Goal: Task Accomplishment & Management: Complete application form

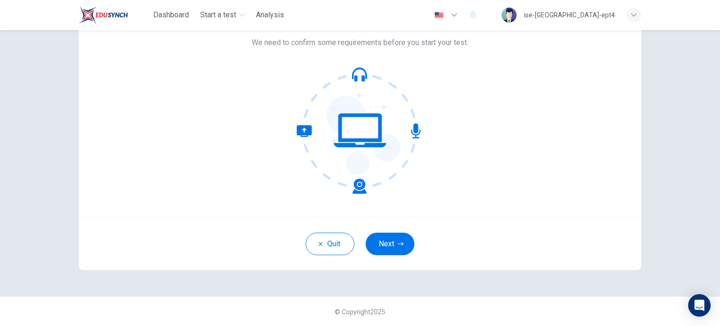
scroll to position [38, 0]
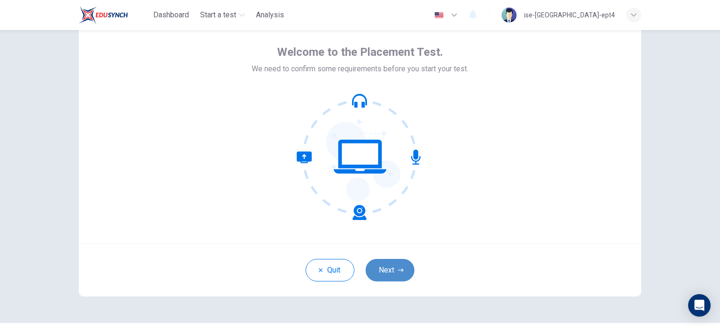
click at [401, 268] on button "Next" at bounding box center [389, 270] width 49 height 22
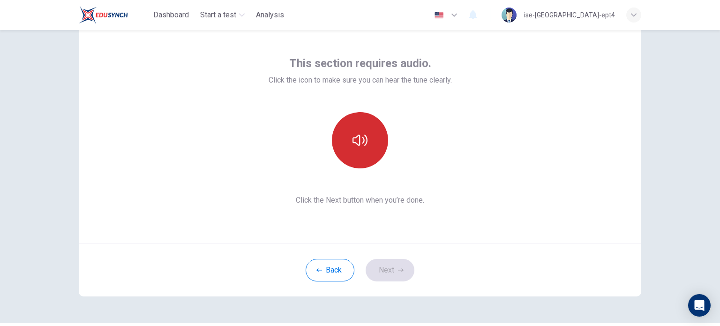
click at [371, 138] on button "button" at bounding box center [360, 140] width 56 height 56
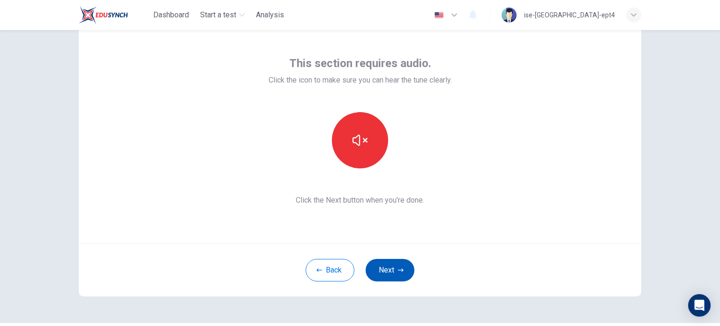
click at [385, 271] on button "Next" at bounding box center [389, 270] width 49 height 22
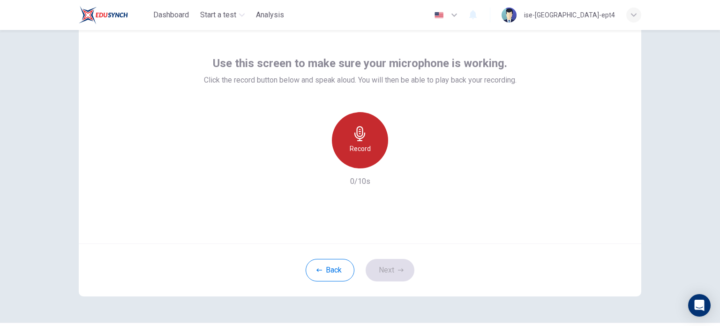
click at [369, 156] on div "Record" at bounding box center [360, 140] width 56 height 56
click at [371, 156] on div "Stop" at bounding box center [360, 140] width 56 height 56
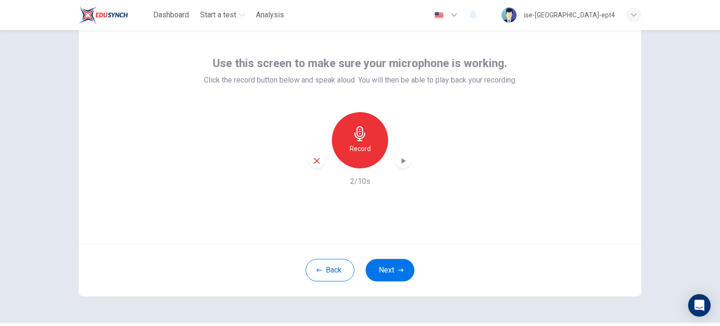
drag, startPoint x: 394, startPoint y: 271, endPoint x: 384, endPoint y: 228, distance: 44.4
click at [384, 228] on div "Use this screen to make sure your microphone is working. Click the record butto…" at bounding box center [360, 157] width 562 height 278
click at [397, 167] on div "button" at bounding box center [402, 160] width 15 height 15
click at [387, 265] on button "Next" at bounding box center [389, 270] width 49 height 22
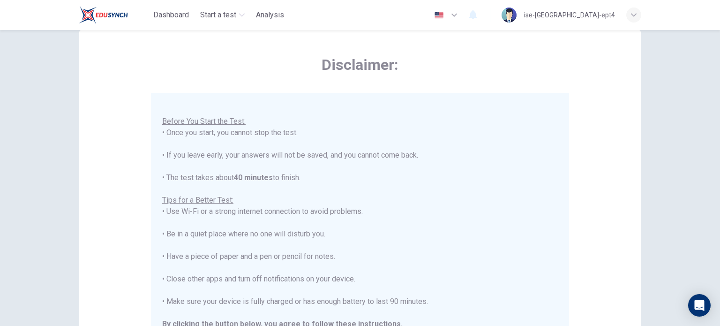
scroll to position [28, 0]
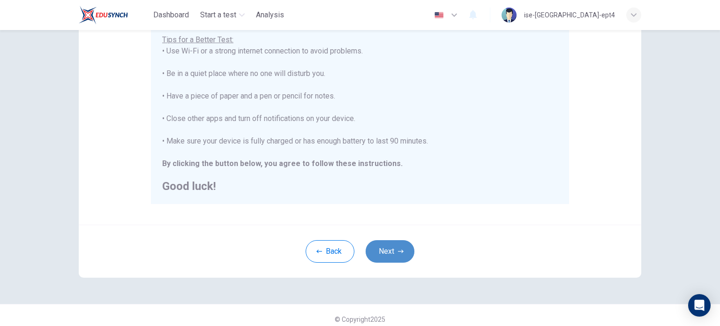
click at [402, 255] on button "Next" at bounding box center [389, 251] width 49 height 22
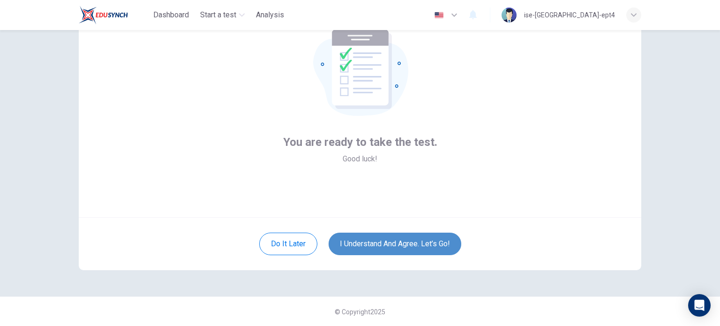
click at [393, 245] on button "I understand and agree. Let’s go!" at bounding box center [394, 243] width 133 height 22
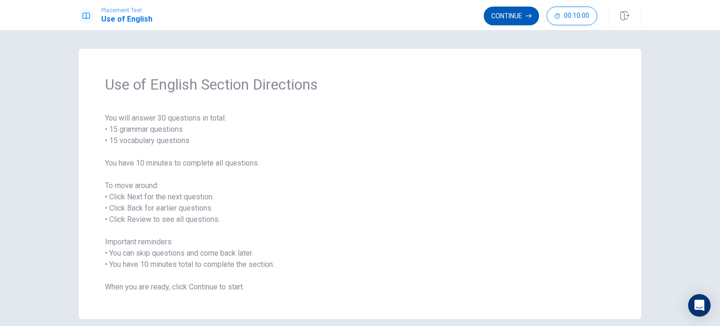
click at [513, 24] on button "Continue" at bounding box center [510, 16] width 55 height 19
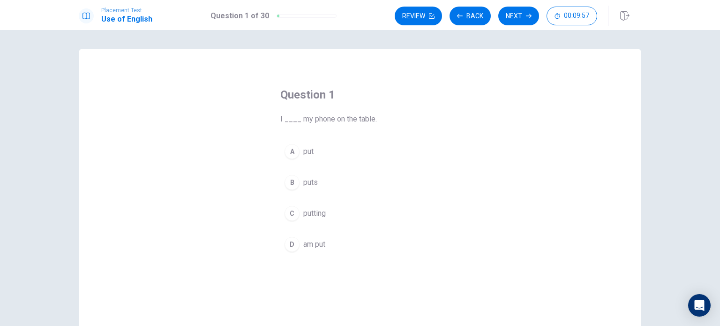
click at [292, 153] on div "A" at bounding box center [291, 151] width 15 height 15
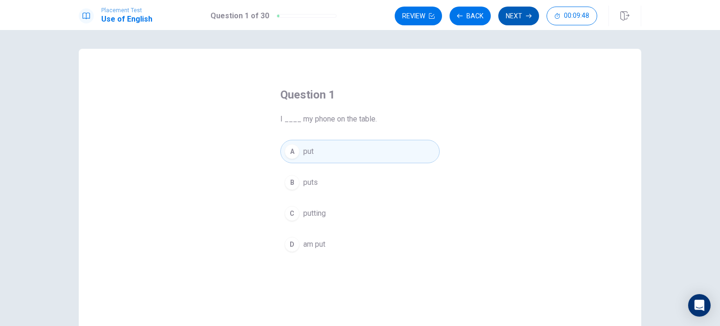
click at [523, 21] on button "Next" at bounding box center [518, 16] width 41 height 19
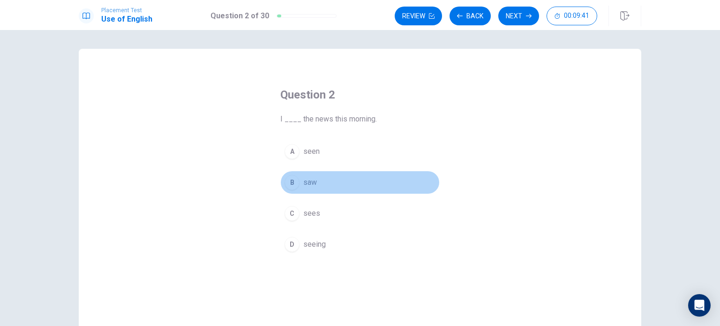
click at [290, 182] on div "B" at bounding box center [291, 182] width 15 height 15
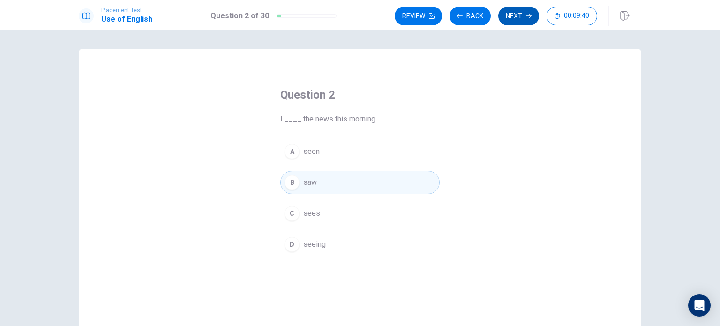
click at [515, 16] on button "Next" at bounding box center [518, 16] width 41 height 19
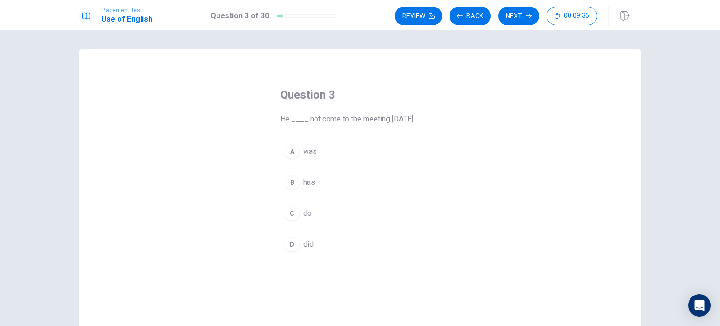
click at [289, 246] on div "D" at bounding box center [291, 244] width 15 height 15
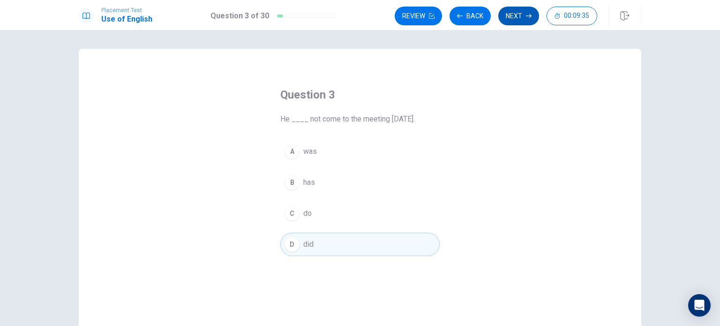
click at [518, 15] on button "Next" at bounding box center [518, 16] width 41 height 19
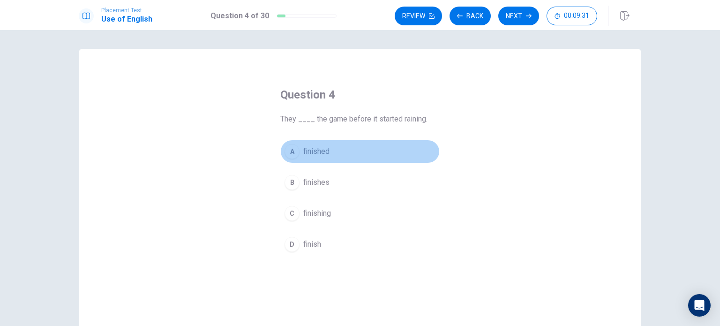
click at [288, 152] on div "A" at bounding box center [291, 151] width 15 height 15
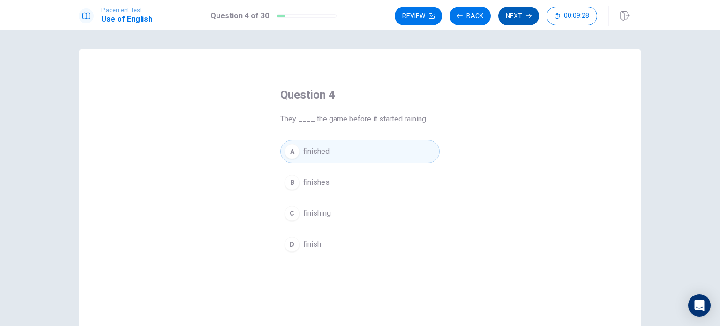
click at [525, 17] on button "Next" at bounding box center [518, 16] width 41 height 19
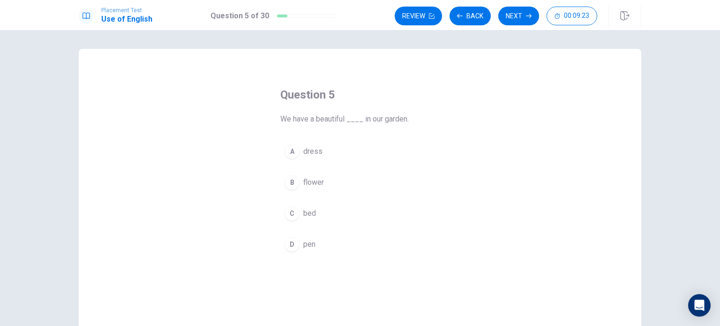
click at [289, 186] on div "B" at bounding box center [291, 182] width 15 height 15
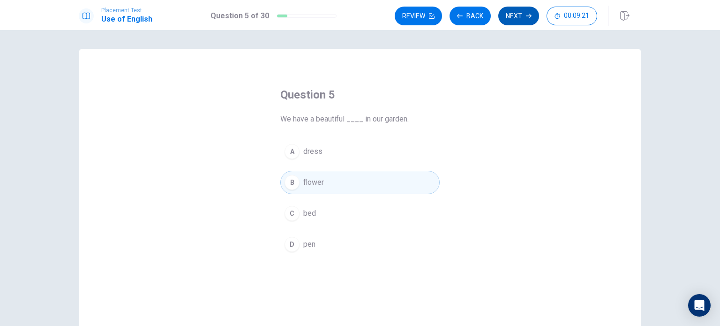
click at [519, 22] on button "Next" at bounding box center [518, 16] width 41 height 19
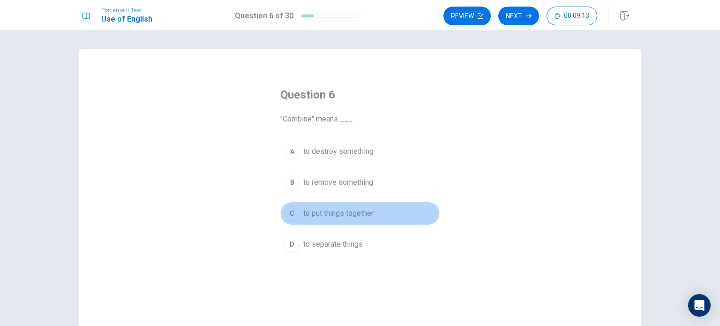
click at [290, 213] on div "C" at bounding box center [291, 213] width 15 height 15
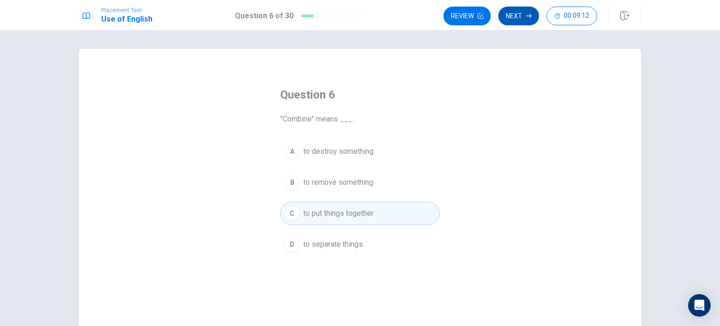
click at [517, 14] on button "Next" at bounding box center [518, 16] width 41 height 19
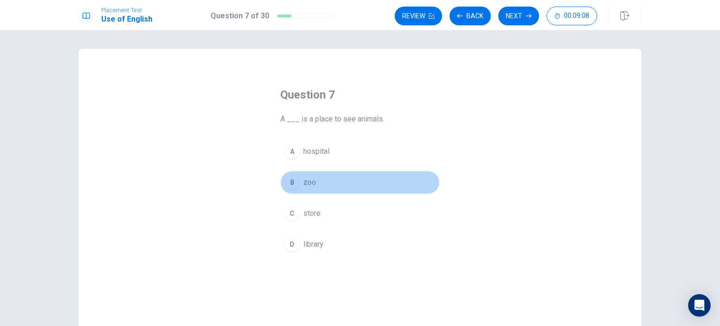
click at [289, 183] on div "B" at bounding box center [291, 182] width 15 height 15
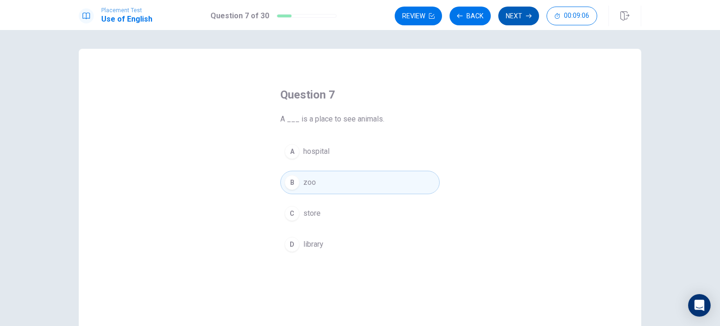
click at [519, 15] on button "Next" at bounding box center [518, 16] width 41 height 19
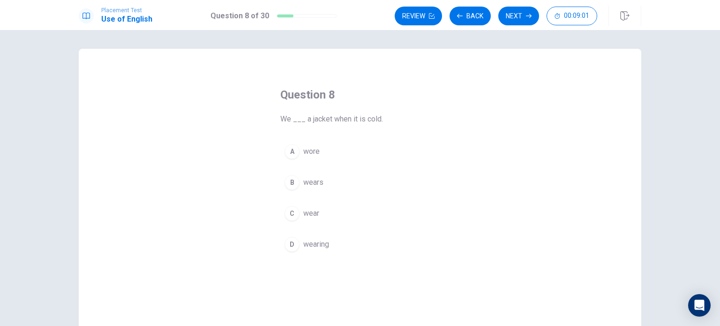
click at [290, 215] on div "C" at bounding box center [291, 213] width 15 height 15
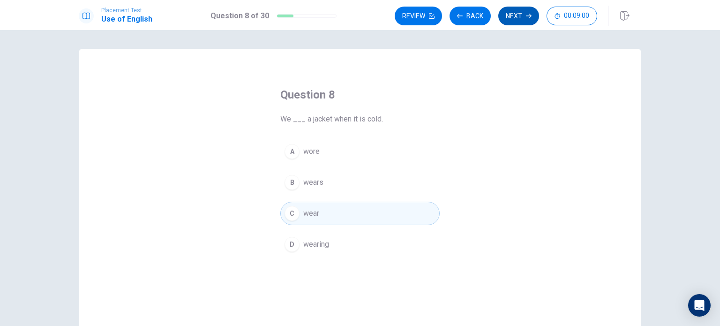
click at [522, 24] on button "Next" at bounding box center [518, 16] width 41 height 19
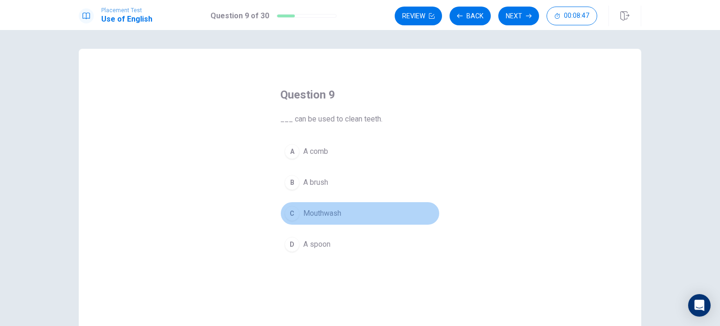
click at [289, 213] on div "C" at bounding box center [291, 213] width 15 height 15
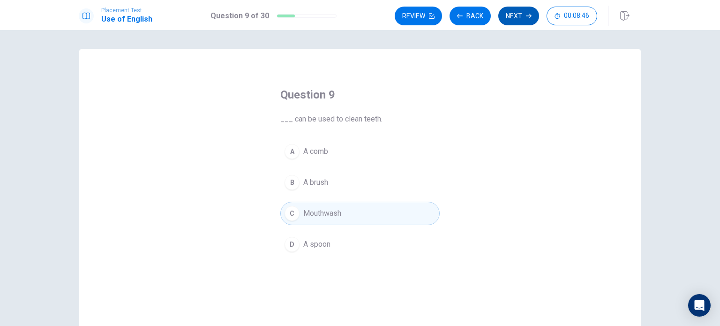
click at [521, 19] on button "Next" at bounding box center [518, 16] width 41 height 19
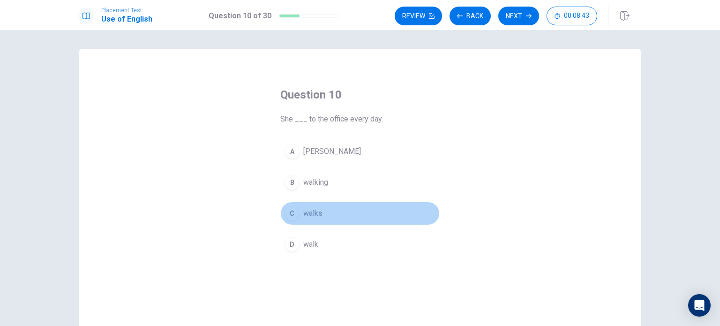
click at [292, 211] on div "C" at bounding box center [291, 213] width 15 height 15
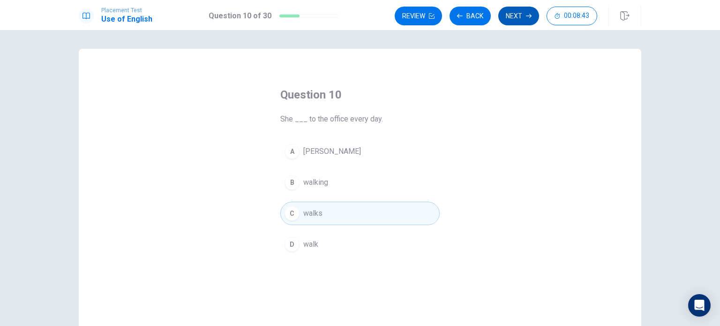
click at [523, 22] on button "Next" at bounding box center [518, 16] width 41 height 19
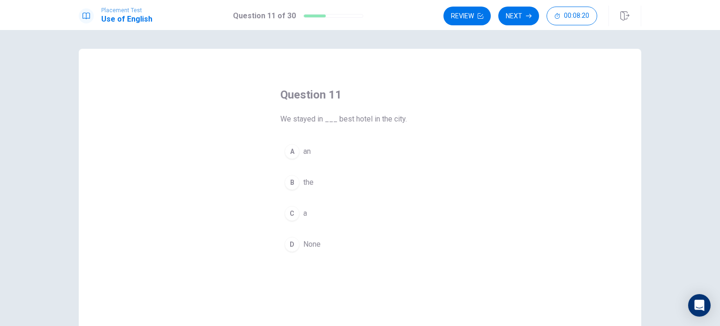
click at [289, 184] on div "B" at bounding box center [291, 182] width 15 height 15
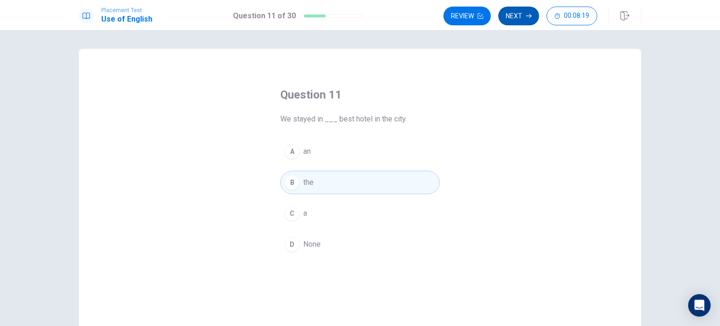
click at [520, 20] on button "Next" at bounding box center [518, 16] width 41 height 19
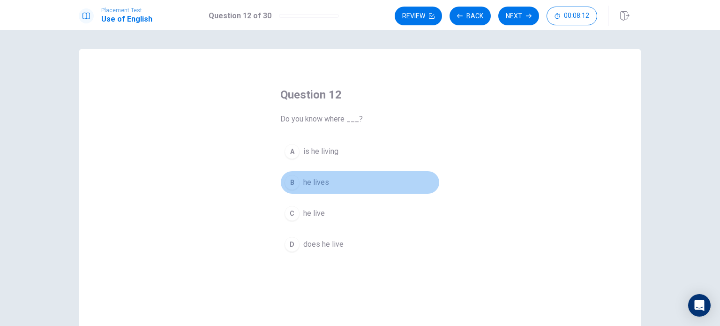
click at [291, 186] on div "B" at bounding box center [291, 182] width 15 height 15
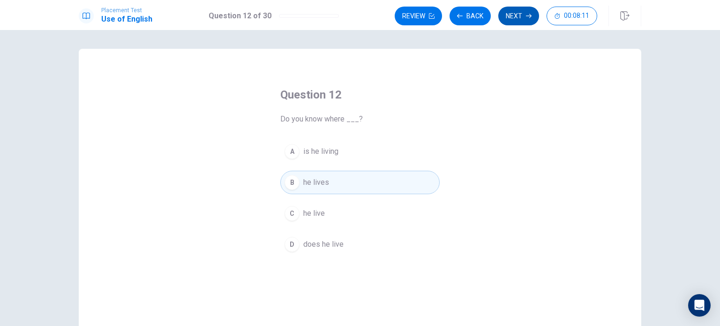
click at [521, 22] on button "Next" at bounding box center [518, 16] width 41 height 19
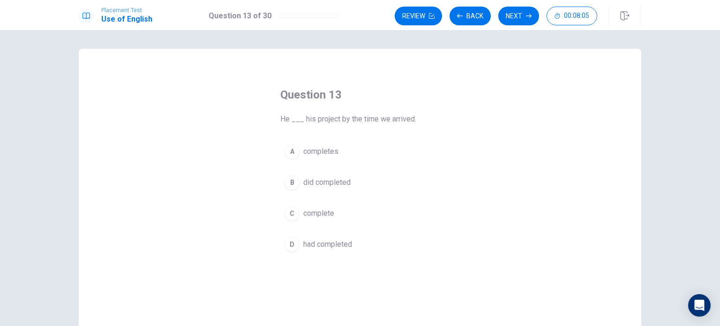
click at [287, 242] on div "D" at bounding box center [291, 244] width 15 height 15
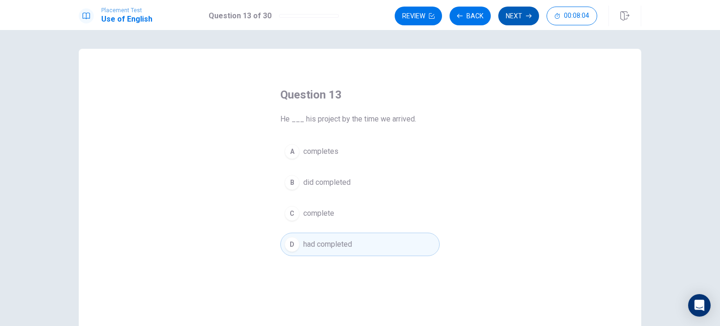
click at [525, 20] on button "Next" at bounding box center [518, 16] width 41 height 19
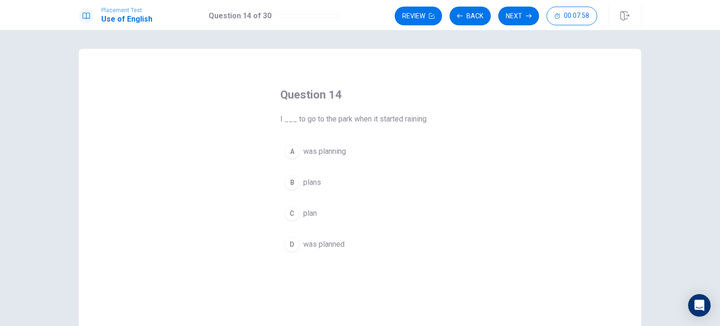
click at [293, 155] on div "A" at bounding box center [291, 151] width 15 height 15
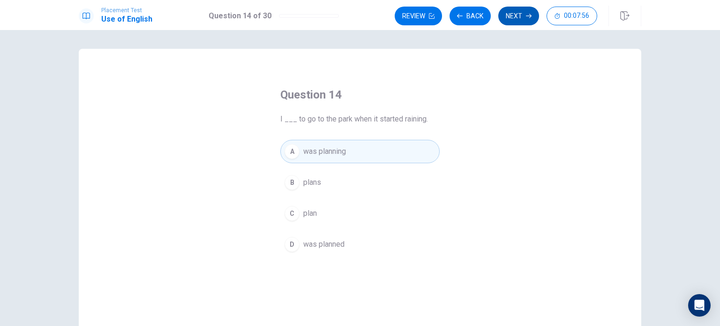
click at [517, 21] on button "Next" at bounding box center [518, 16] width 41 height 19
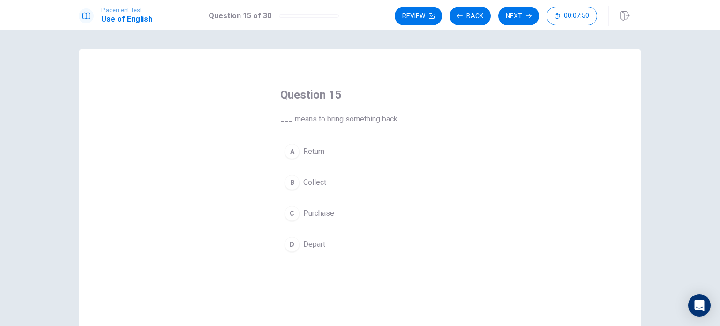
click at [292, 157] on div "A" at bounding box center [291, 151] width 15 height 15
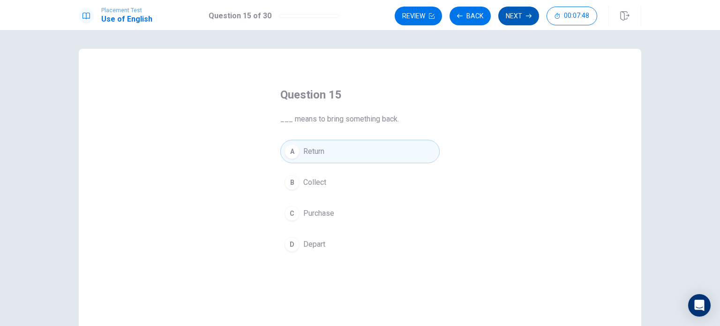
click at [509, 22] on button "Next" at bounding box center [518, 16] width 41 height 19
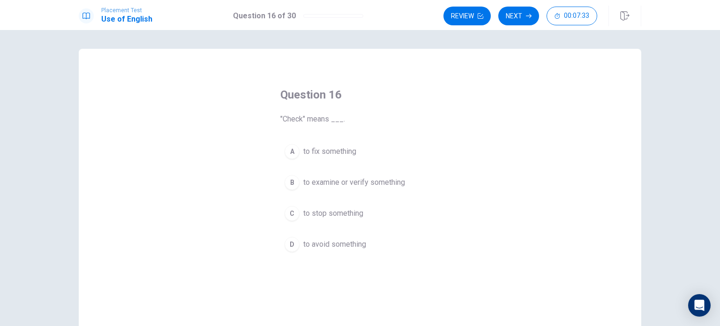
click at [367, 182] on span "to examine or verify something" at bounding box center [354, 182] width 102 height 11
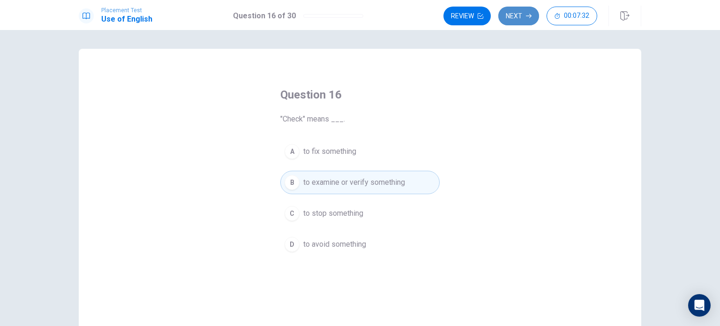
click at [524, 15] on button "Next" at bounding box center [518, 16] width 41 height 19
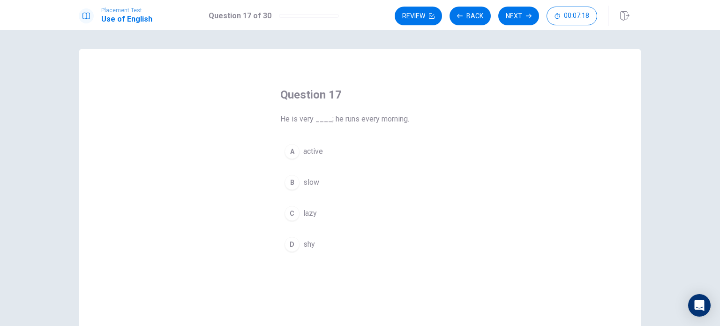
click at [285, 188] on div "B" at bounding box center [291, 182] width 15 height 15
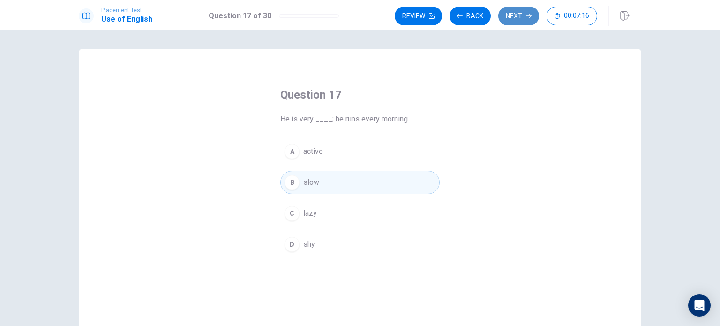
click at [514, 20] on button "Next" at bounding box center [518, 16] width 41 height 19
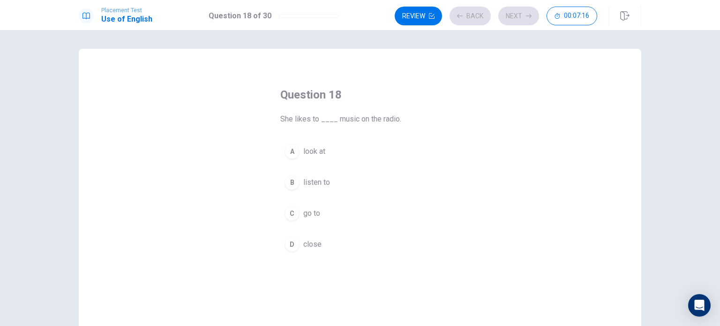
click at [287, 180] on div "B" at bounding box center [291, 182] width 15 height 15
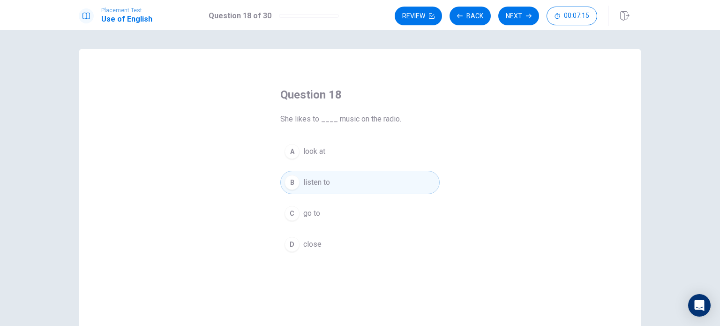
click at [520, 6] on div "Review Back Next 00:07:15" at bounding box center [517, 16] width 246 height 21
click at [517, 11] on button "Next" at bounding box center [518, 16] width 41 height 19
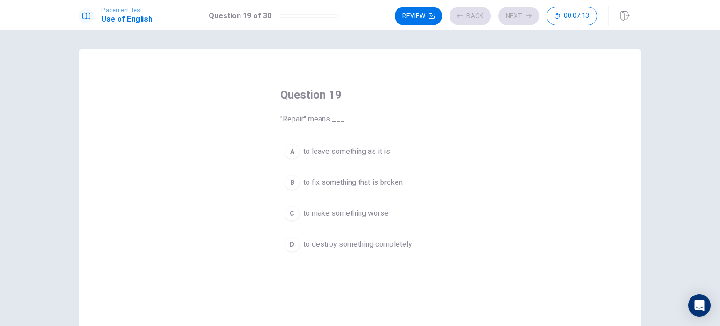
click at [308, 188] on button "B to fix something that is broken" at bounding box center [359, 182] width 159 height 23
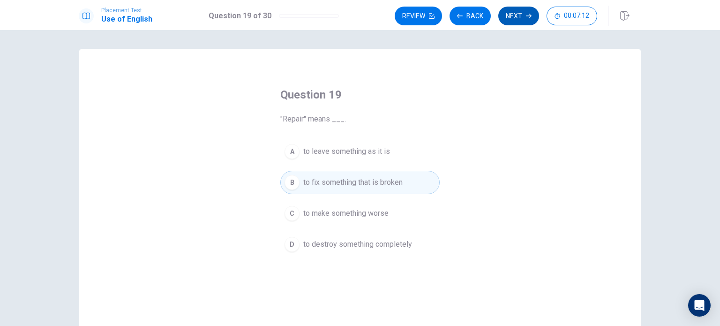
click at [525, 16] on button "Next" at bounding box center [518, 16] width 41 height 19
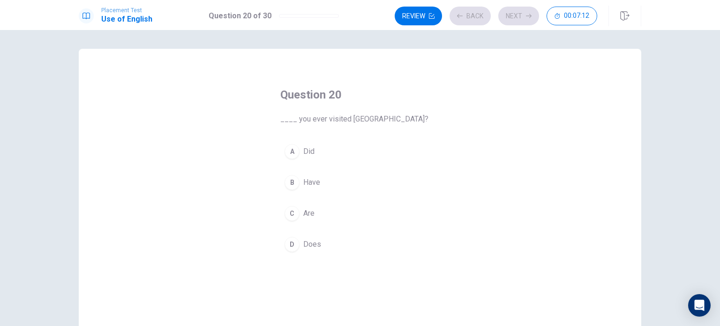
click at [299, 175] on button "B Have" at bounding box center [359, 182] width 159 height 23
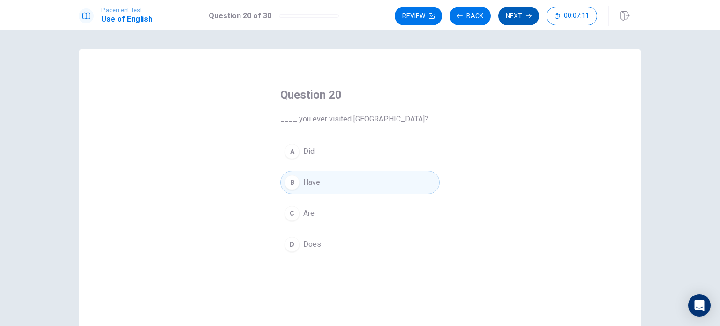
click at [515, 24] on button "Next" at bounding box center [518, 16] width 41 height 19
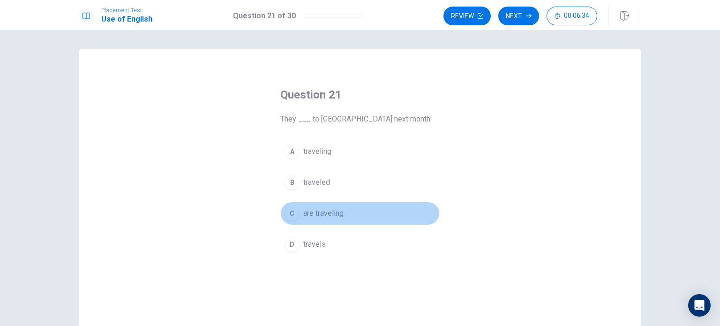
click at [290, 212] on div "C" at bounding box center [291, 213] width 15 height 15
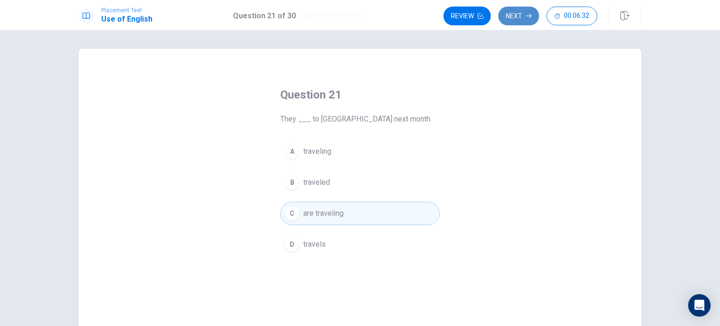
click at [517, 20] on button "Next" at bounding box center [518, 16] width 41 height 19
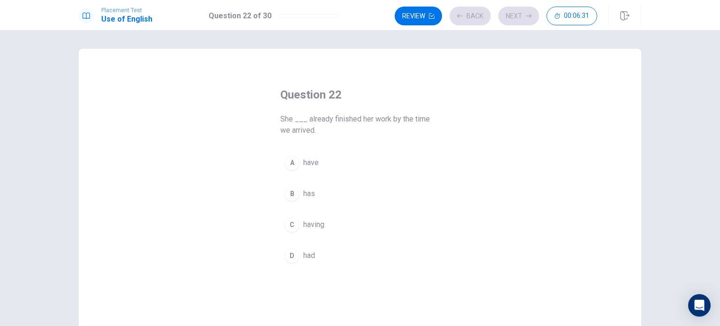
click at [304, 167] on span "have" at bounding box center [310, 162] width 15 height 11
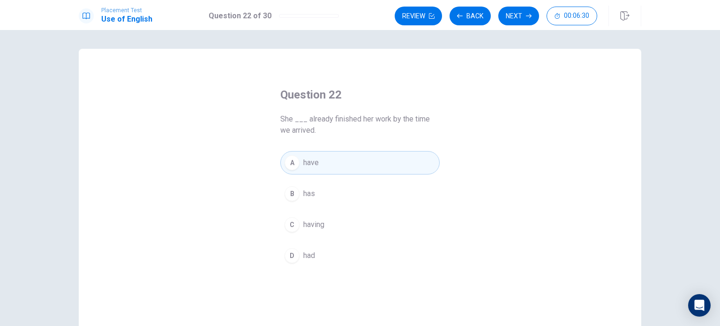
click at [521, 26] on div "Review Back Next 00:06:30" at bounding box center [517, 16] width 246 height 21
click at [122, 15] on h1 "Use of English" at bounding box center [126, 19] width 51 height 11
drag, startPoint x: 620, startPoint y: 13, endPoint x: 393, endPoint y: 44, distance: 228.9
click at [620, 13] on icon "button" at bounding box center [624, 15] width 9 height 9
